Goal: Task Accomplishment & Management: Manage account settings

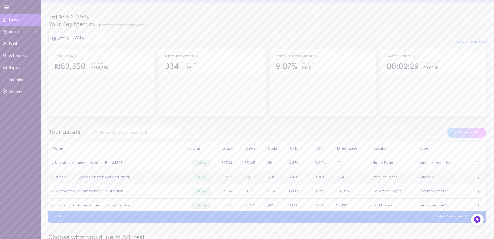
scroll to position [52, 0]
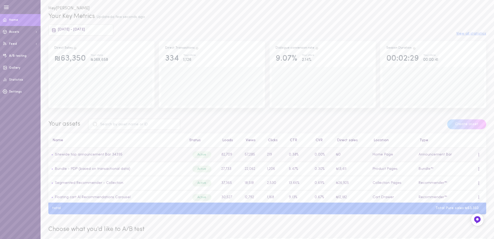
click at [478, 154] on span at bounding box center [478, 153] width 1 height 1
click at [451, 177] on div "Edit" at bounding box center [451, 178] width 46 height 12
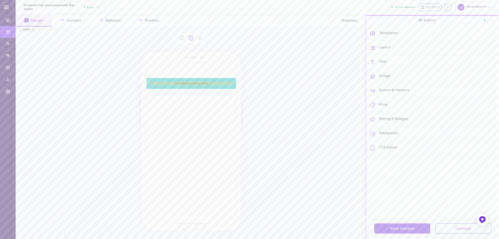
click at [197, 83] on span "מתנה ברכישה מעל 299 ש"ח" at bounding box center [191, 83] width 84 height 3
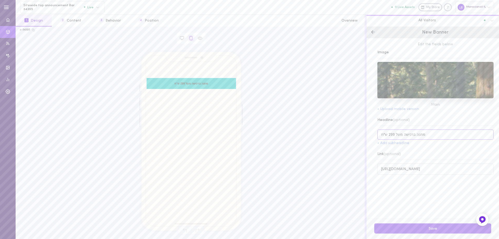
click at [391, 135] on input "מתנה ברכישה מעל 299 ש"ח" at bounding box center [435, 134] width 116 height 10
type input "מתנה ברכישה מעל 249 ש"ח"
click at [433, 226] on button "Save" at bounding box center [432, 228] width 117 height 10
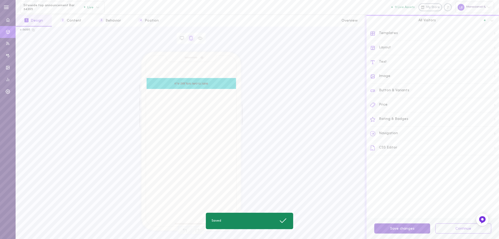
click at [400, 229] on button "Save changes" at bounding box center [402, 228] width 56 height 10
